Goal: Task Accomplishment & Management: Complete application form

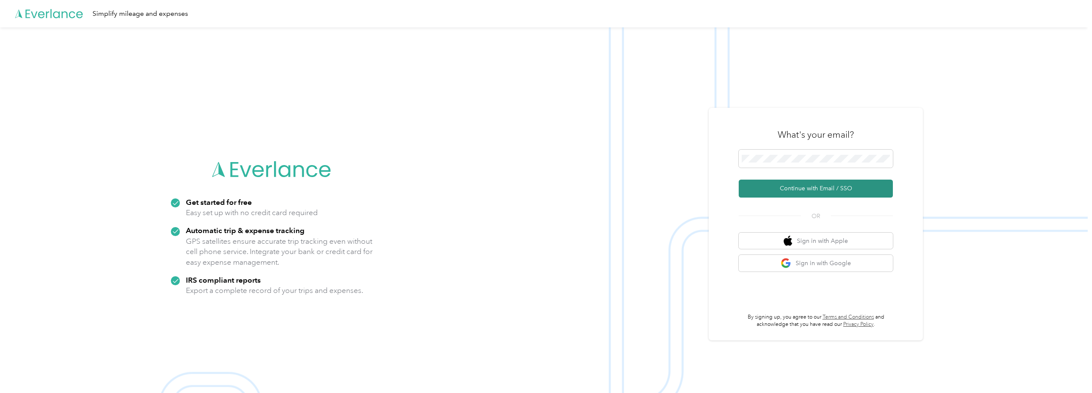
click at [808, 193] on button "Continue with Email / SSO" at bounding box center [816, 189] width 154 height 18
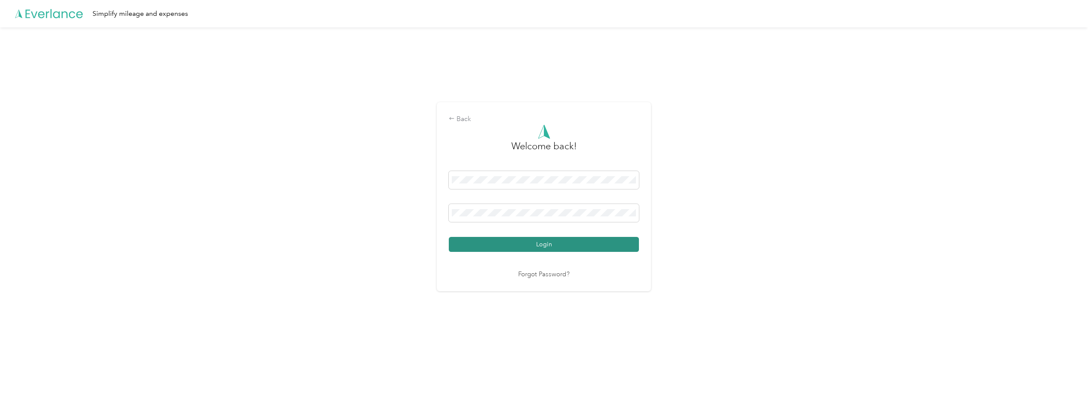
click at [537, 244] on button "Login" at bounding box center [544, 244] width 190 height 15
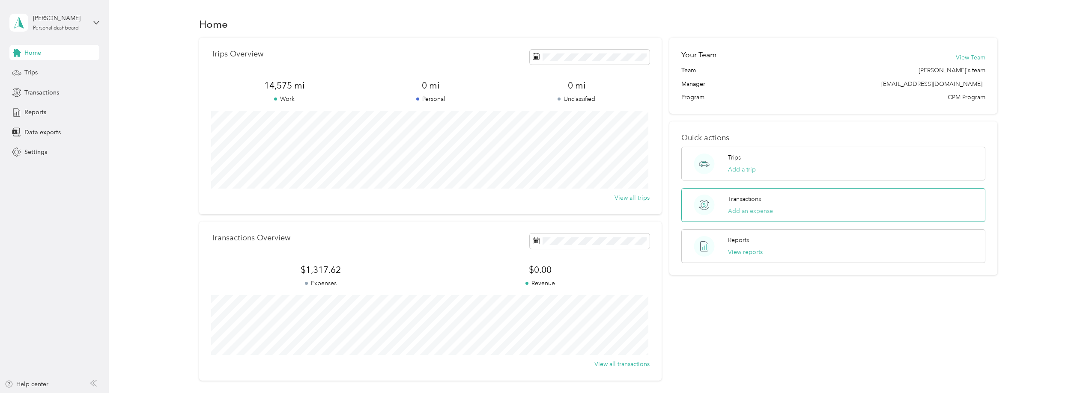
click at [748, 211] on button "Add an expense" at bounding box center [750, 211] width 45 height 9
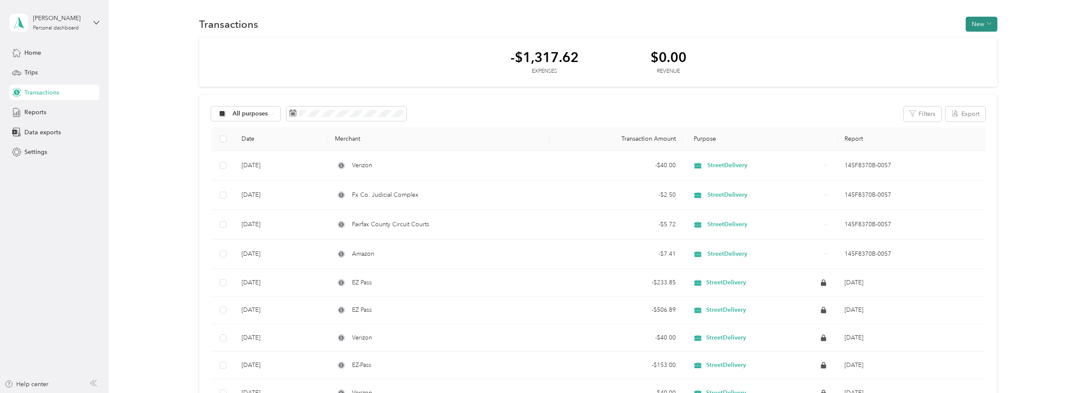
click at [979, 24] on button "New" at bounding box center [982, 24] width 32 height 15
click at [975, 40] on span "Expense" at bounding box center [977, 40] width 23 height 9
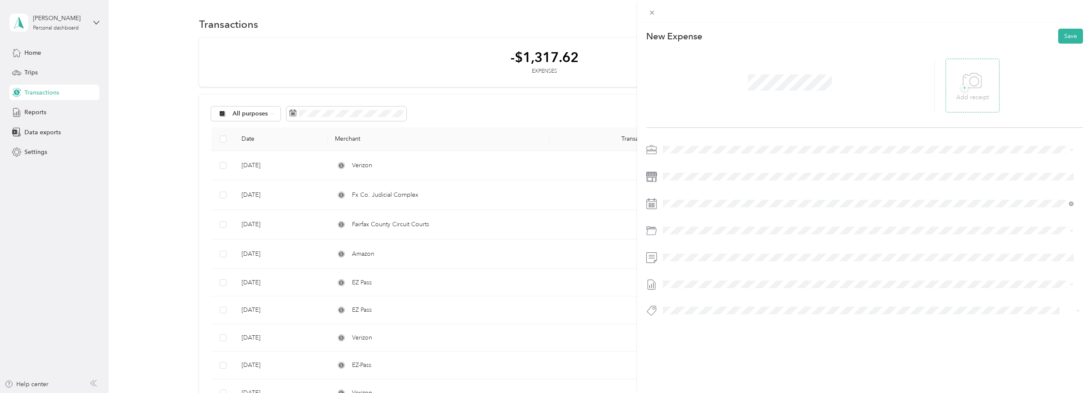
click at [964, 83] on icon at bounding box center [972, 81] width 19 height 24
click at [688, 338] on span "Tolls" at bounding box center [691, 340] width 12 height 7
click at [685, 253] on icon at bounding box center [684, 252] width 9 height 9
click at [683, 349] on div "31" at bounding box center [680, 349] width 11 height 11
click at [1068, 36] on button "Save" at bounding box center [1070, 36] width 25 height 15
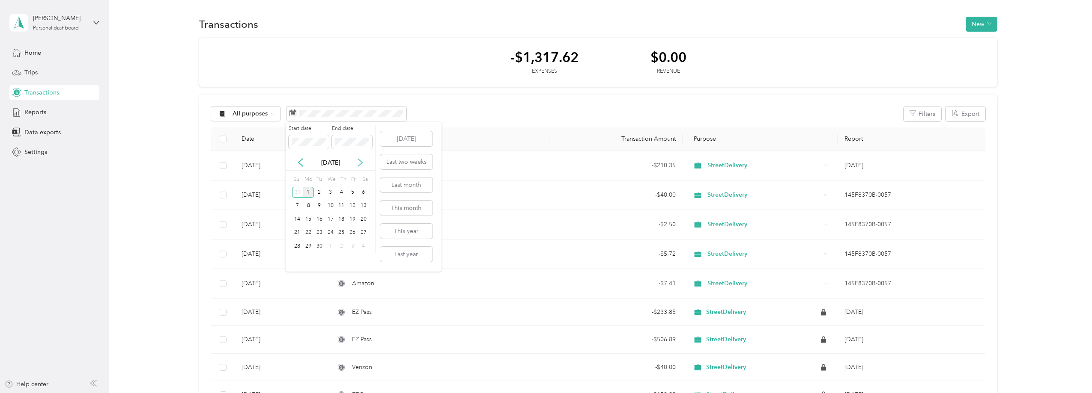
click at [360, 161] on icon at bounding box center [360, 163] width 4 height 8
click at [300, 162] on icon at bounding box center [300, 162] width 9 height 9
click at [408, 183] on button "Last month" at bounding box center [406, 185] width 52 height 15
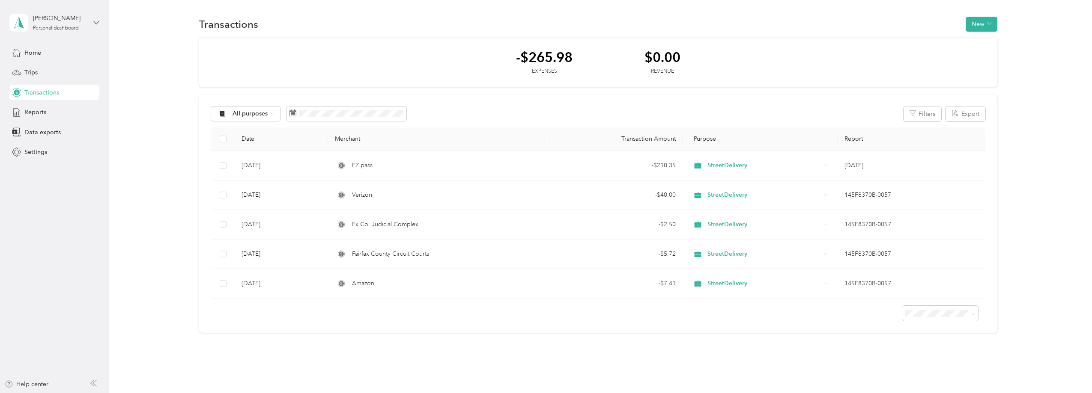
click at [96, 24] on icon at bounding box center [96, 22] width 5 height 3
click at [76, 70] on div "Log out" at bounding box center [99, 68] width 168 height 15
